Goal: Information Seeking & Learning: Learn about a topic

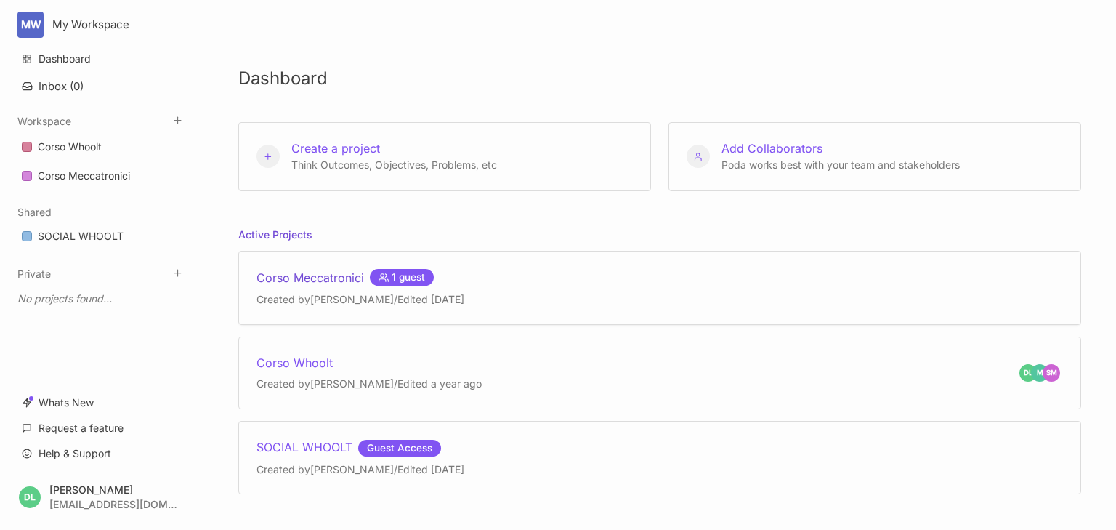
click at [302, 273] on div "Corso Meccatronici 1 guest" at bounding box center [360, 277] width 208 height 17
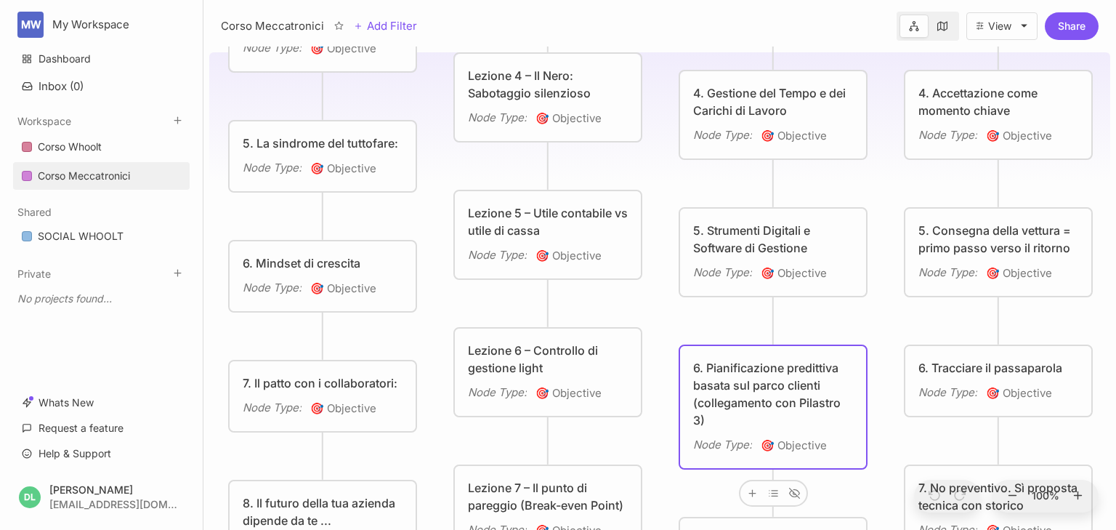
click at [761, 376] on div "6. Pianificazione predittiva basata sul parco clienti (collegamento con Pilastr…" at bounding box center [773, 394] width 160 height 70
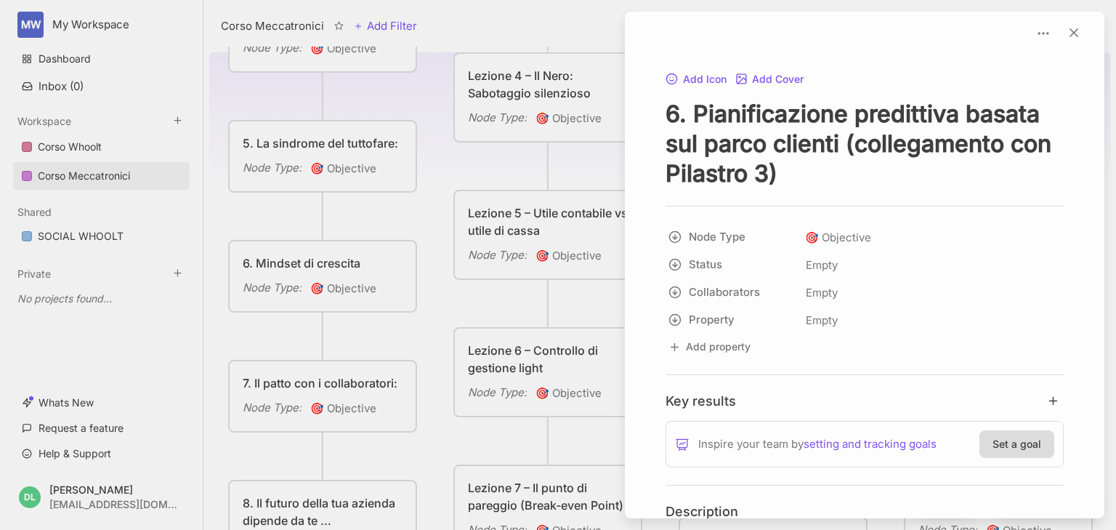
drag, startPoint x: 697, startPoint y: 106, endPoint x: 841, endPoint y: 135, distance: 146.8
click at [841, 135] on textarea "6. Pianificazione predittiva basata sul parco clienti (collegamento con Pilastr…" at bounding box center [865, 143] width 398 height 89
click at [727, 116] on textarea "6. Pianificazione predittiva basata sul parco clienti (collegamento con Pilastr…" at bounding box center [865, 143] width 398 height 89
drag, startPoint x: 690, startPoint y: 112, endPoint x: 956, endPoint y: 110, distance: 266.7
click at [956, 110] on textarea "6. Pianificazione predittiva basata sul parco clienti (collegamento con Pilastr…" at bounding box center [865, 143] width 398 height 89
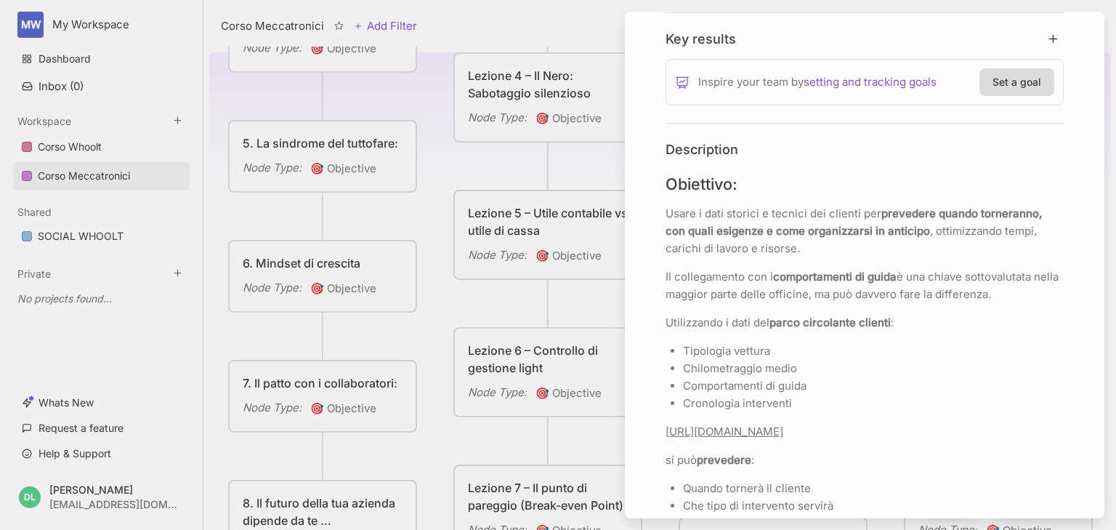
scroll to position [465, 0]
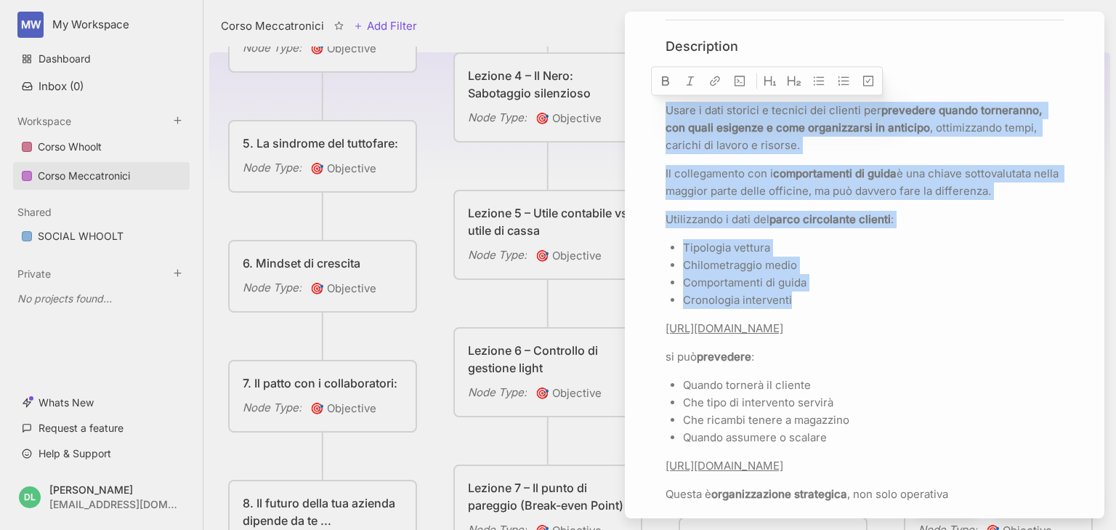
drag, startPoint x: 666, startPoint y: 110, endPoint x: 864, endPoint y: 300, distance: 274.4
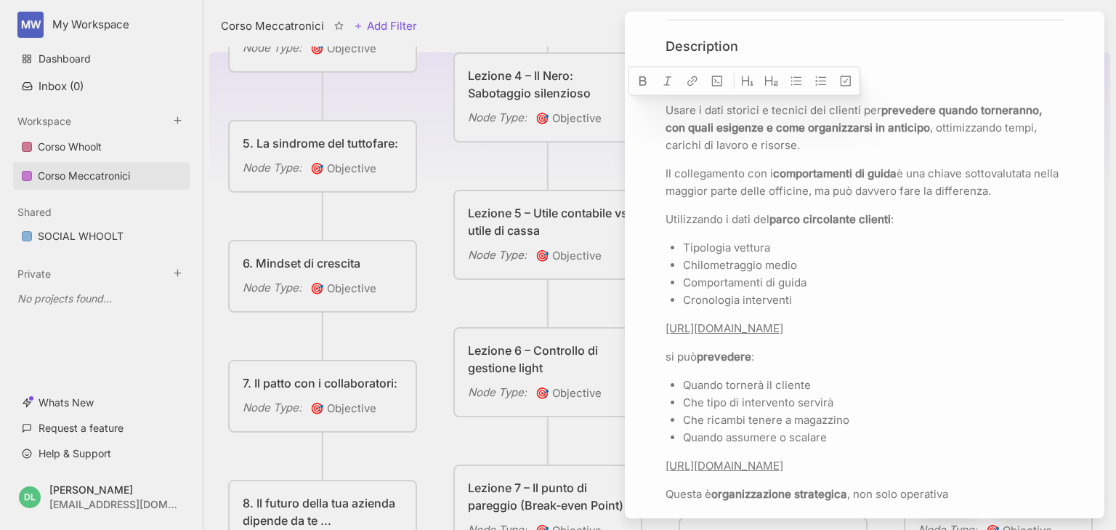
click at [783, 335] on link "[URL][DOMAIN_NAME]" at bounding box center [725, 328] width 118 height 14
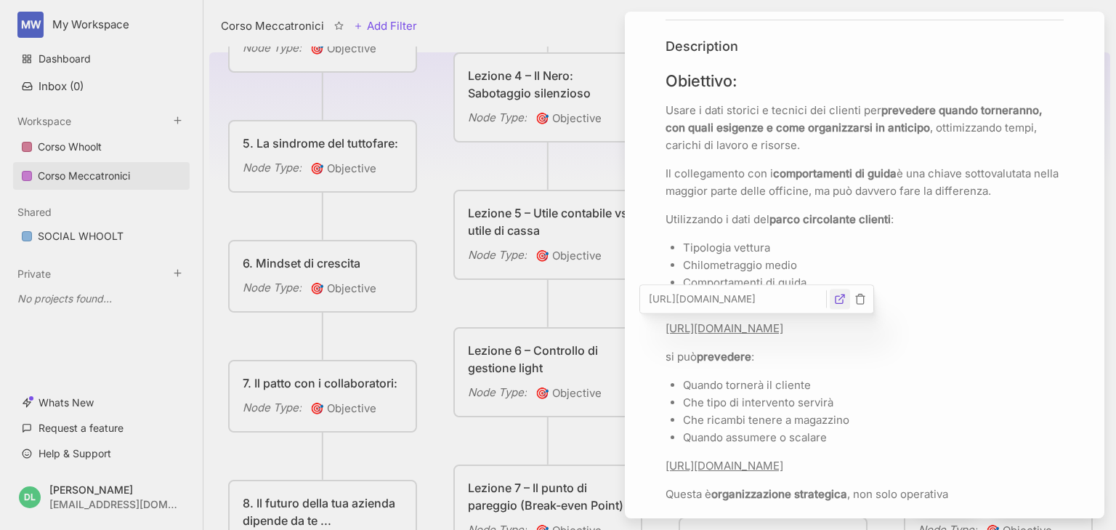
click at [840, 299] on icon "button" at bounding box center [840, 299] width 12 height 12
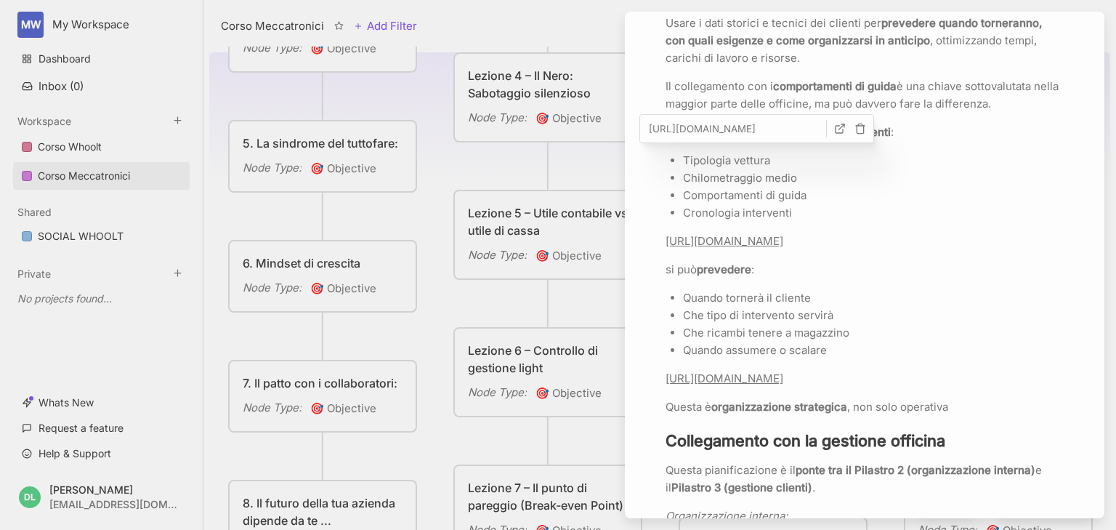
scroll to position [639, 0]
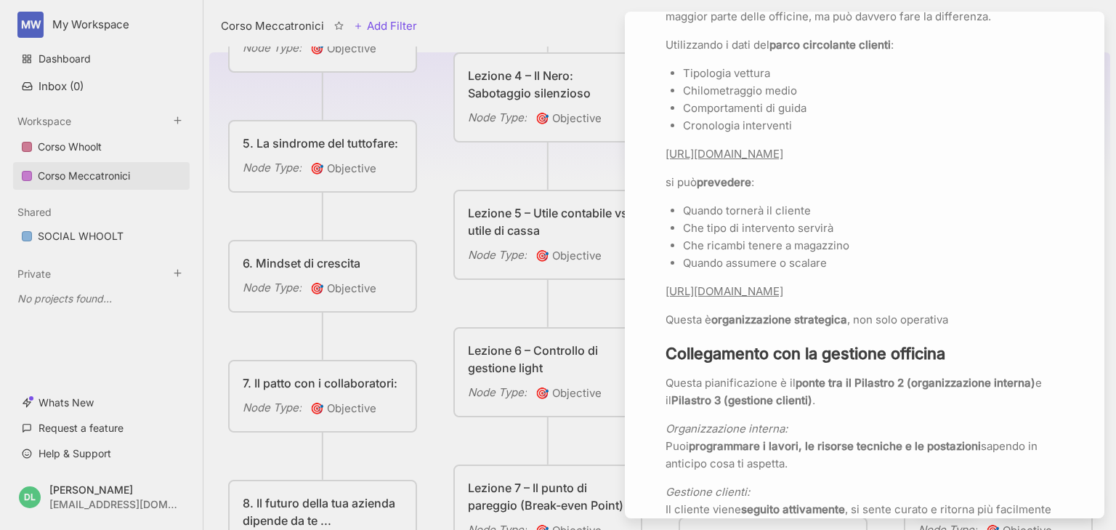
click at [780, 300] on p "[URL][DOMAIN_NAME]" at bounding box center [865, 291] width 398 height 17
click at [841, 273] on icon "button" at bounding box center [840, 279] width 12 height 12
click at [876, 300] on p "[URL][DOMAIN_NAME]" at bounding box center [865, 291] width 398 height 17
click at [862, 280] on icon "button" at bounding box center [860, 279] width 12 height 12
click at [783, 155] on link "[URL][DOMAIN_NAME]" at bounding box center [725, 154] width 118 height 14
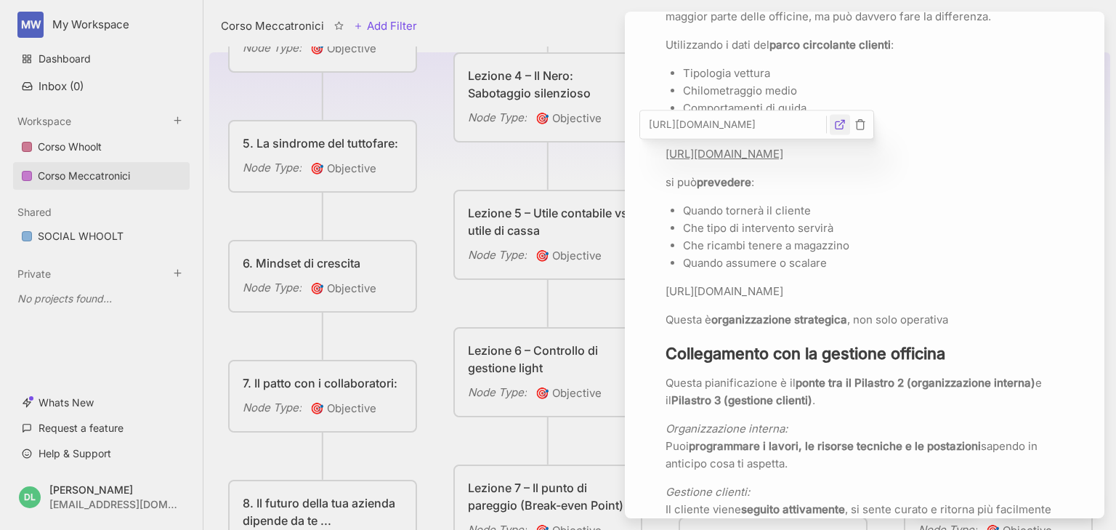
click at [837, 128] on icon "button" at bounding box center [839, 124] width 7 height 7
click at [903, 300] on p "[URL][DOMAIN_NAME]" at bounding box center [865, 291] width 398 height 17
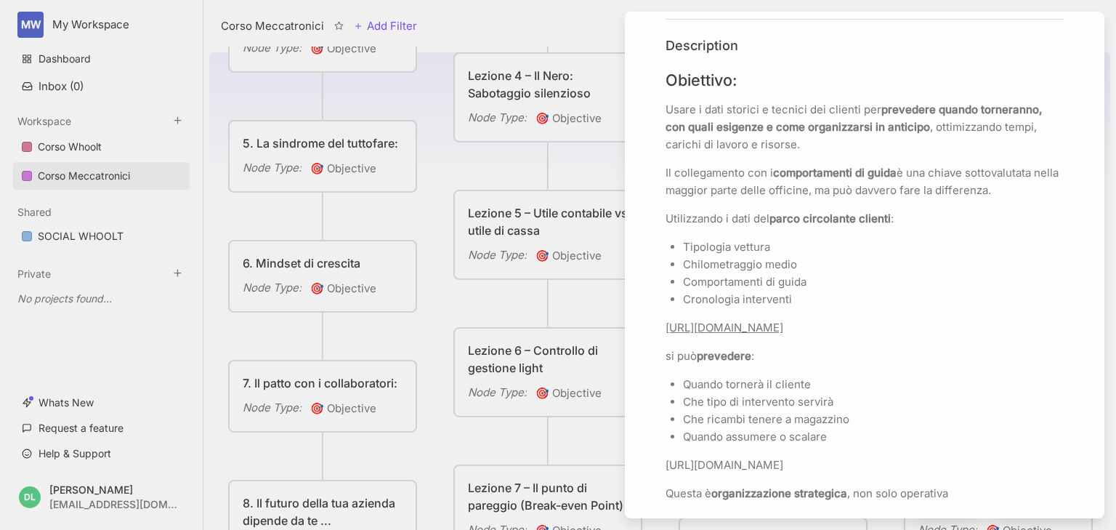
scroll to position [465, 0]
drag, startPoint x: 665, startPoint y: 110, endPoint x: 747, endPoint y: 132, distance: 84.8
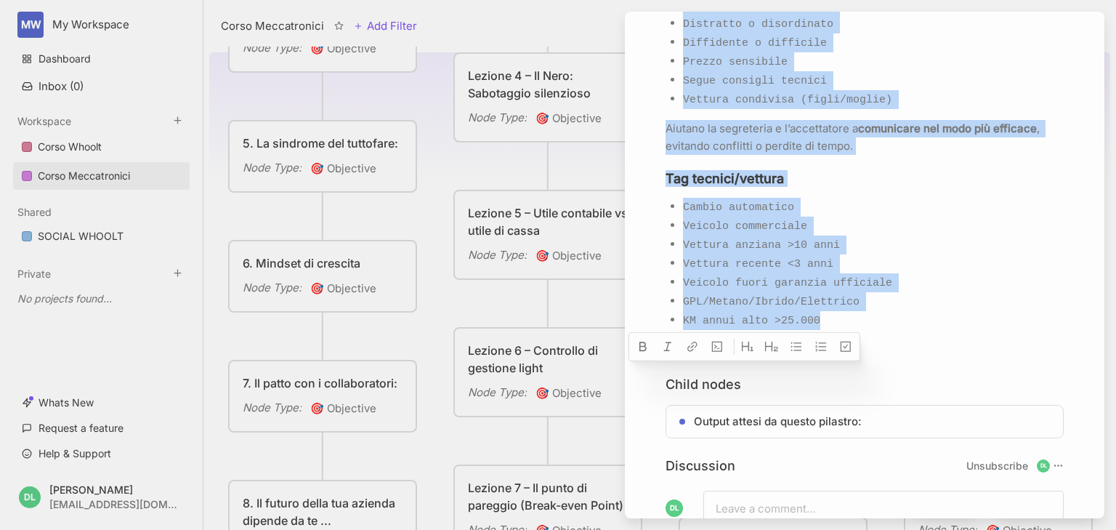
scroll to position [1744, 0]
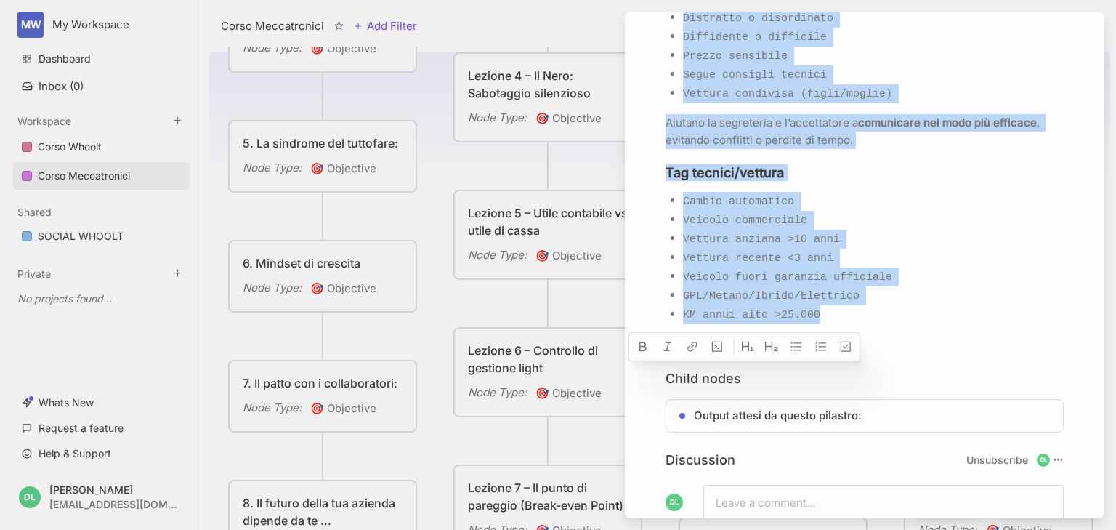
drag, startPoint x: 667, startPoint y: 108, endPoint x: 905, endPoint y: 337, distance: 330.9
copy div "Lorem i dolo sitamet c adipisc eli seddoei tem incididun utlabo etdolorema, ali…"
click at [914, 317] on p "KM annui alto >25.000" at bounding box center [873, 314] width 381 height 19
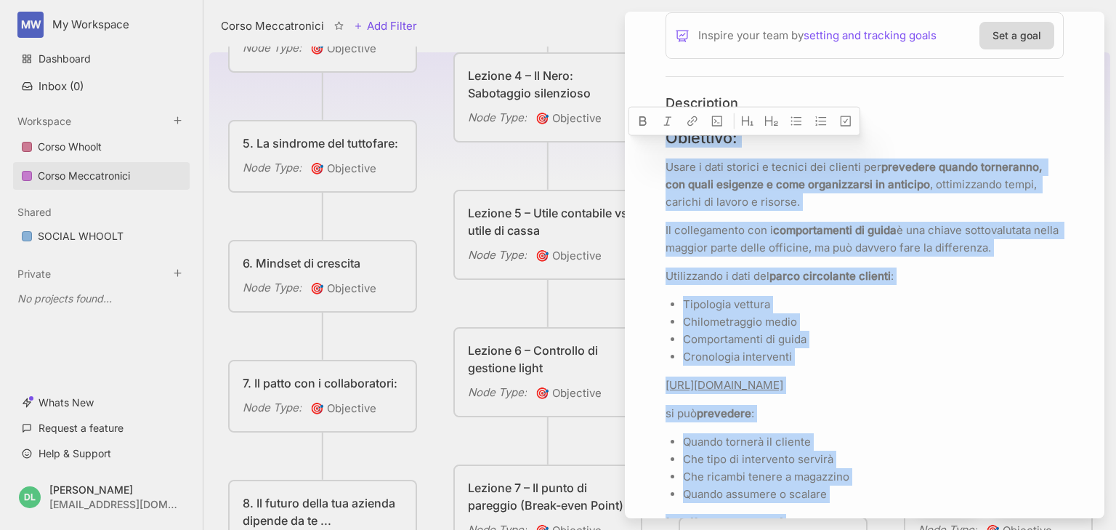
scroll to position [407, 0]
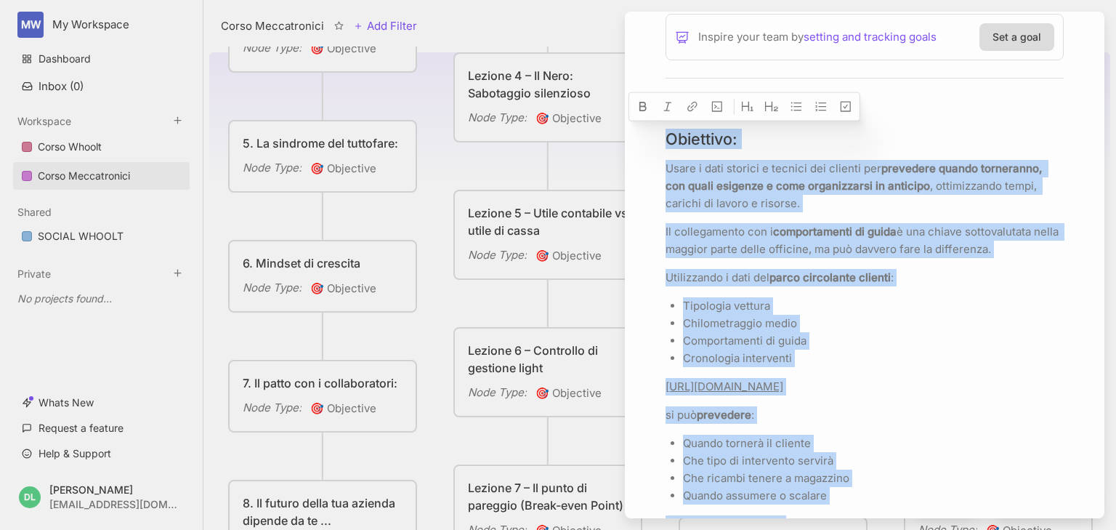
drag, startPoint x: 785, startPoint y: 319, endPoint x: 660, endPoint y: 108, distance: 245.0
copy div "Loremipsu: Dolor s amet consect a elitsed doe tempori utl etdolorem aliqua enim…"
